Goal: Check status: Check status

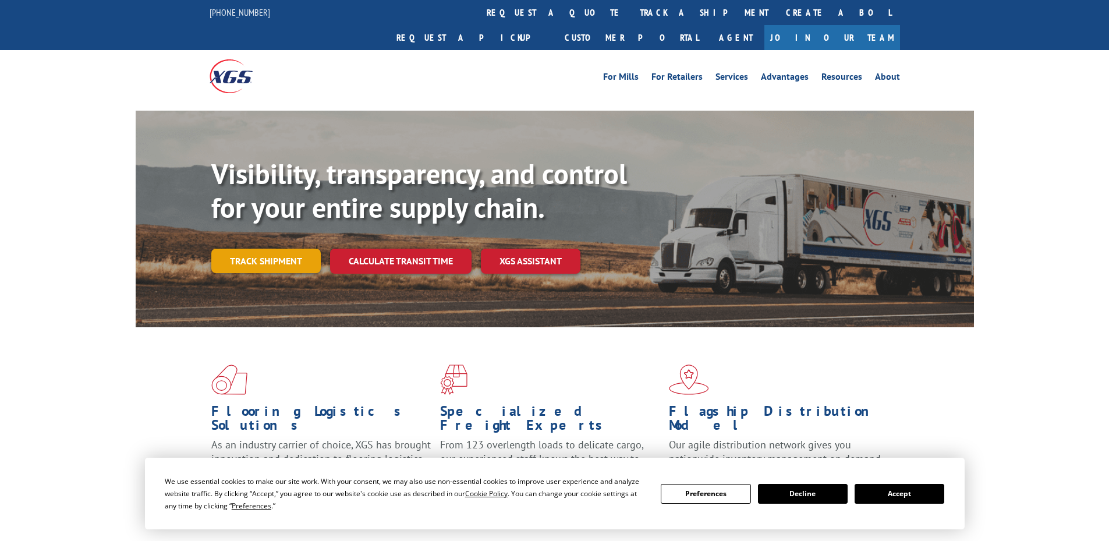
click at [253, 249] on link "Track shipment" at bounding box center [265, 261] width 109 height 24
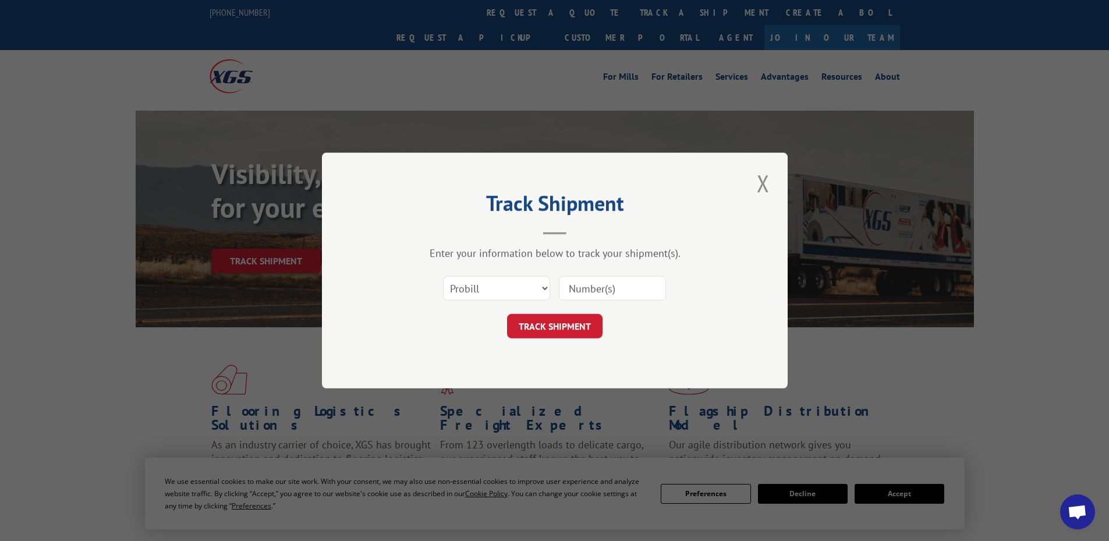
click at [610, 291] on input at bounding box center [612, 288] width 107 height 24
paste input "279994250805"
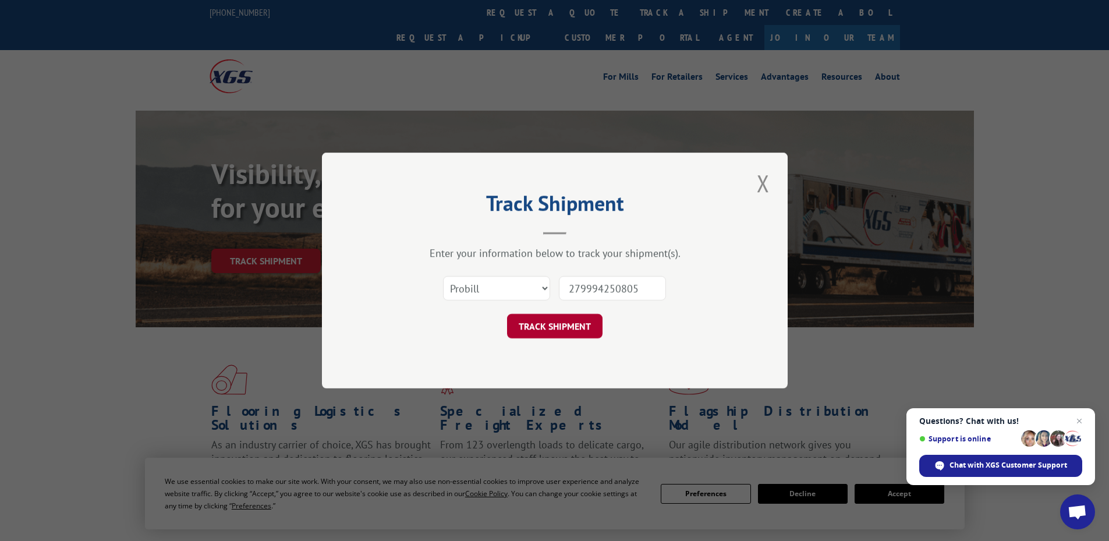
type input "279994250805"
click at [569, 327] on button "TRACK SHIPMENT" at bounding box center [554, 326] width 95 height 24
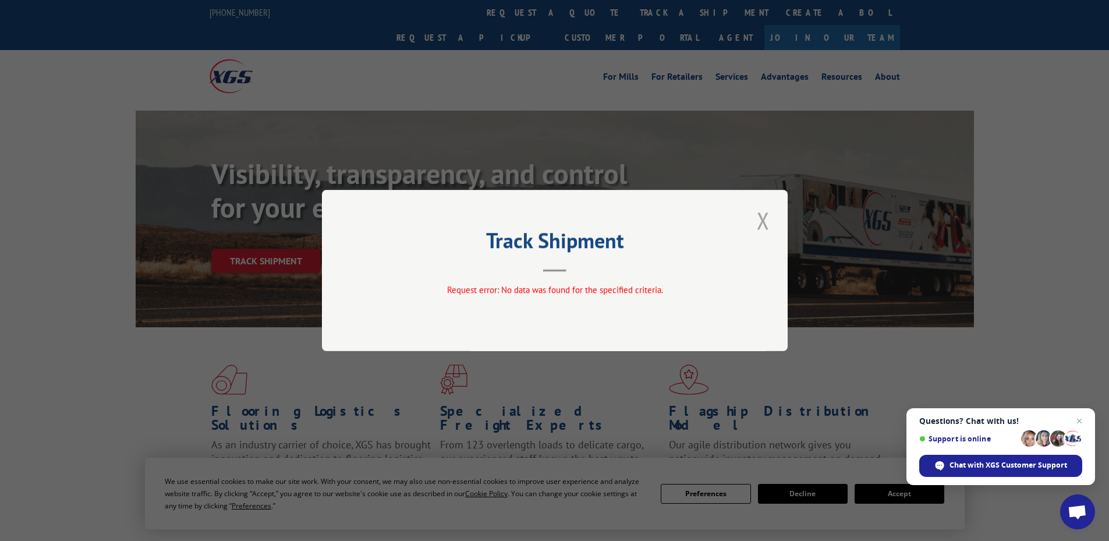
click at [758, 216] on button "Close modal" at bounding box center [763, 220] width 20 height 32
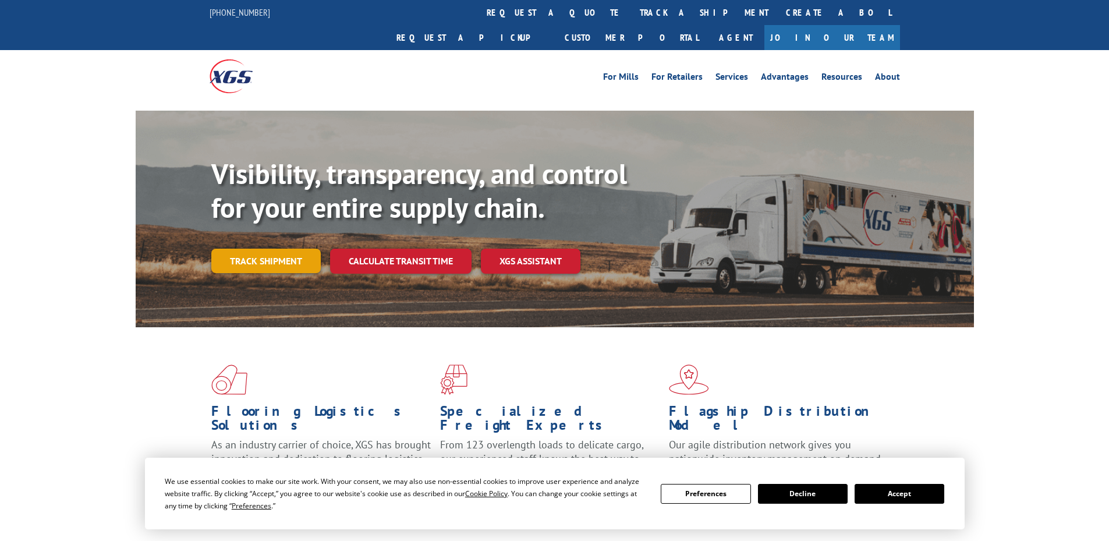
click at [266, 249] on link "Track shipment" at bounding box center [265, 261] width 109 height 24
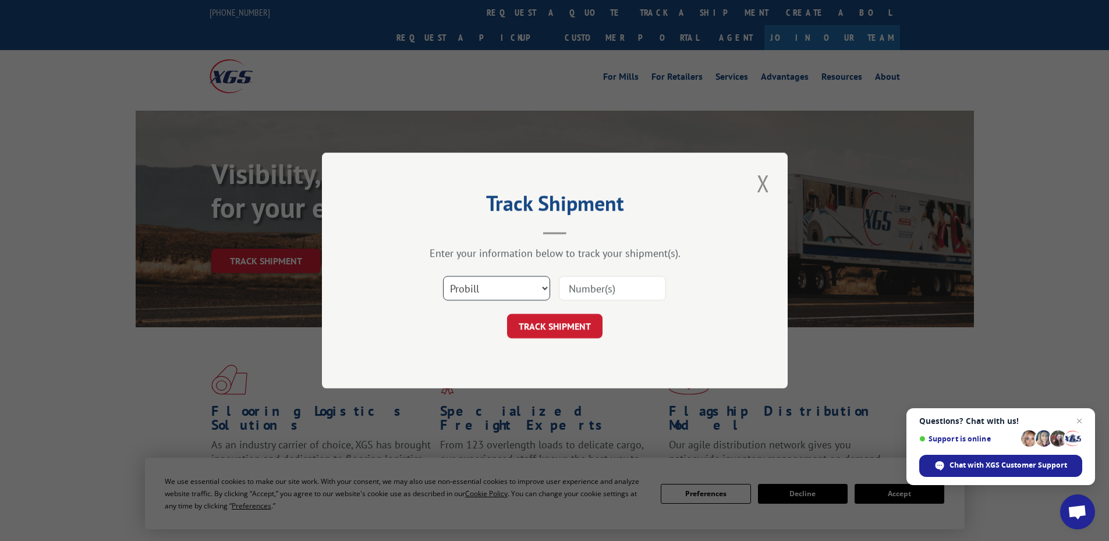
click at [492, 288] on select "Select category... Probill BOL PO" at bounding box center [496, 288] width 107 height 24
select select "po"
click at [443, 276] on select "Select category... Probill BOL PO" at bounding box center [496, 288] width 107 height 24
click at [584, 295] on input at bounding box center [612, 288] width 107 height 24
paste input "09539248"
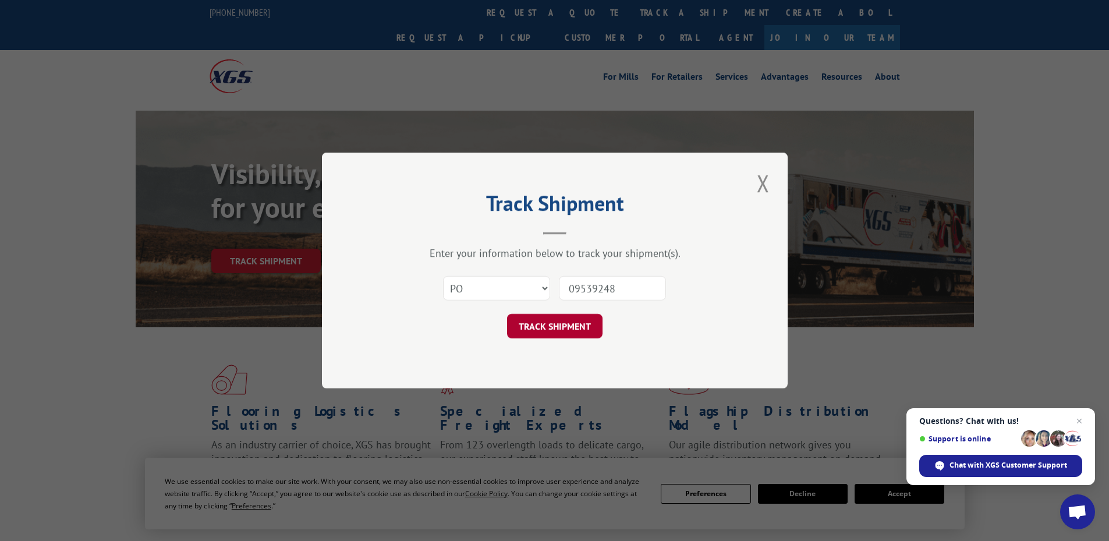
type input "09539248"
click at [567, 327] on button "TRACK SHIPMENT" at bounding box center [554, 326] width 95 height 24
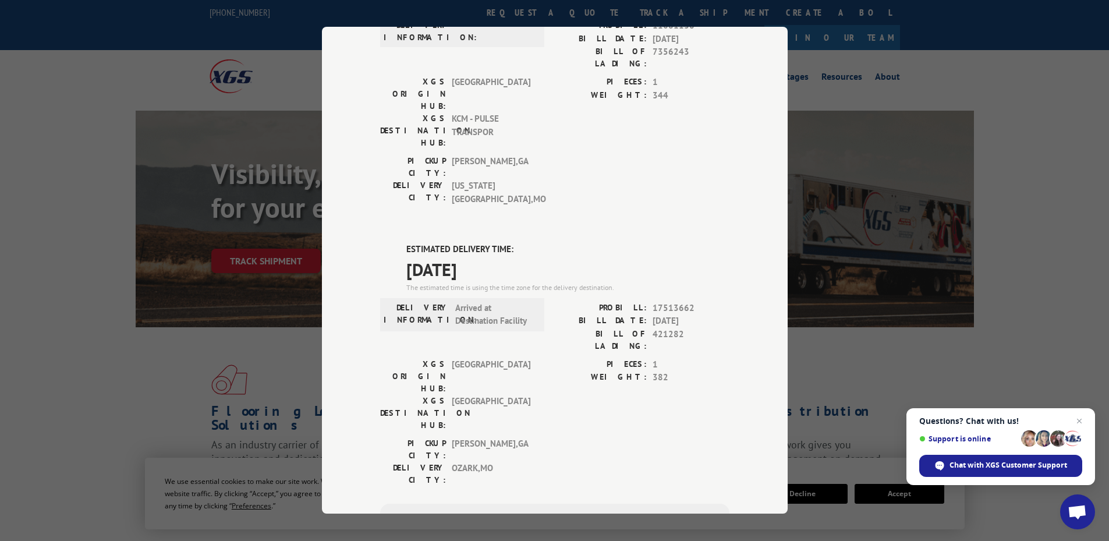
scroll to position [126, 0]
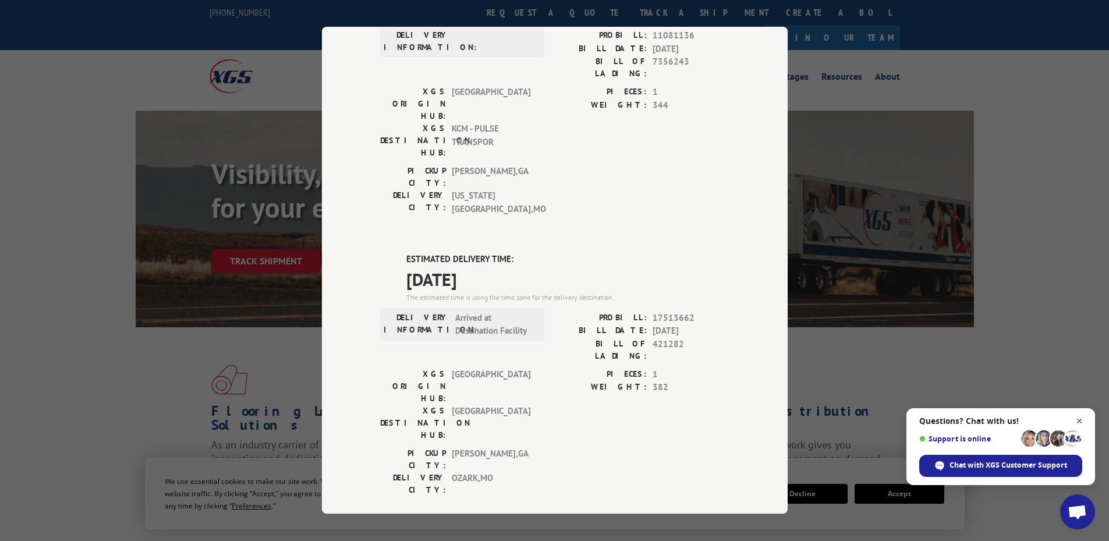
click at [1081, 418] on span "Open chat" at bounding box center [1079, 421] width 15 height 15
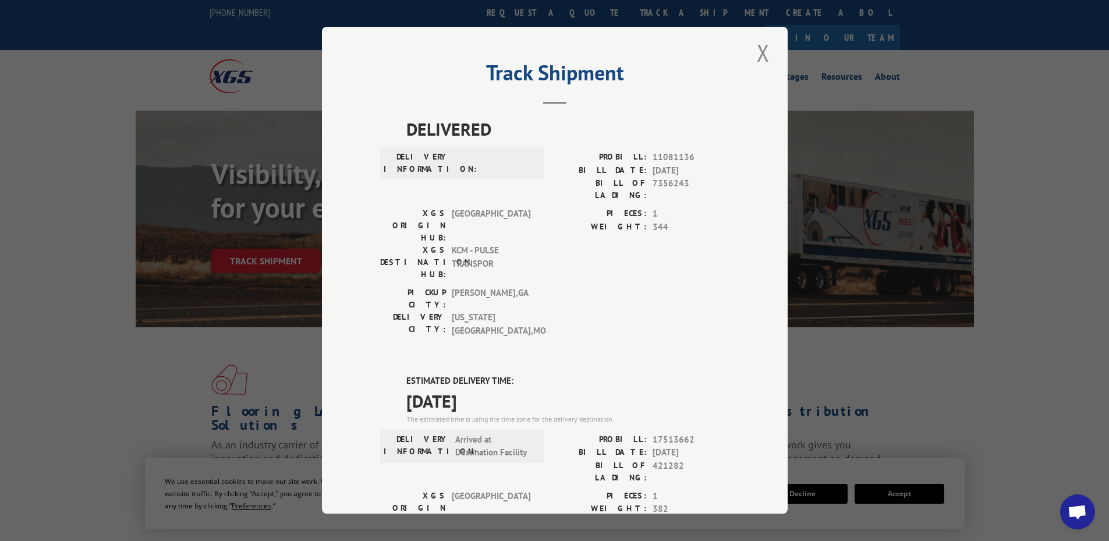
scroll to position [0, 0]
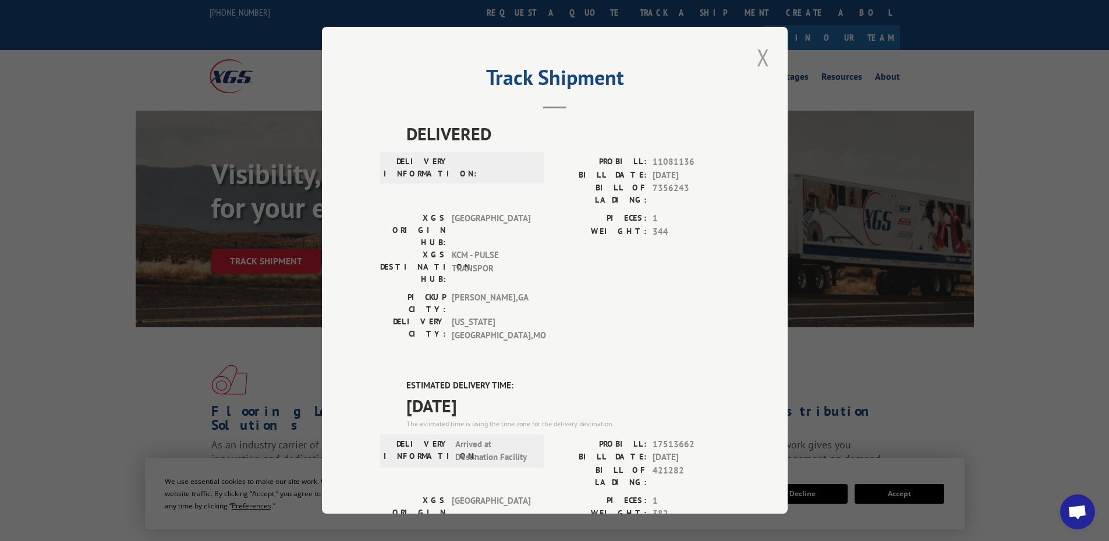
click at [755, 53] on button "Close modal" at bounding box center [763, 57] width 20 height 32
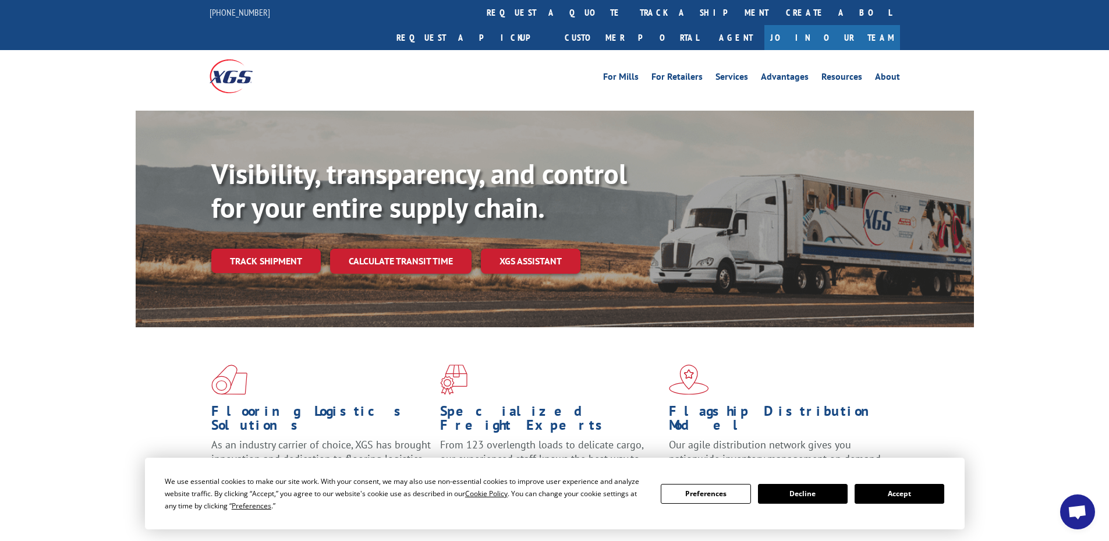
drag, startPoint x: 988, startPoint y: 320, endPoint x: 991, endPoint y: 268, distance: 51.9
click at [989, 327] on div "Flooring Logistics Solutions As an industry carrier of choice, XGS has brought …" at bounding box center [554, 444] width 1109 height 234
